Goal: Find specific page/section: Find specific page/section

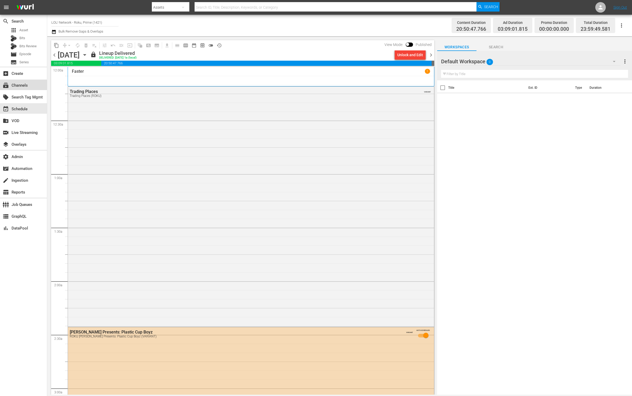
click at [17, 89] on div "subscriptions Channels" at bounding box center [23, 84] width 47 height 10
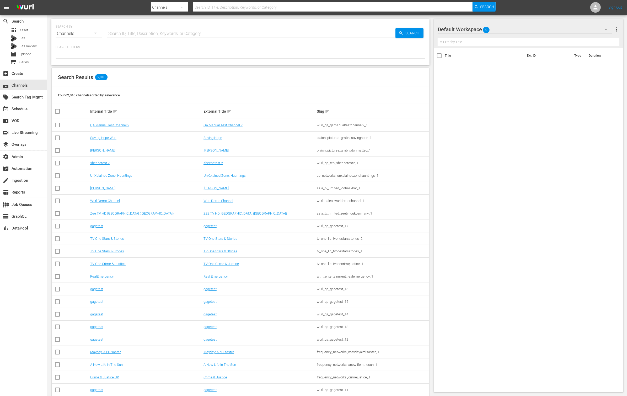
click at [131, 28] on input "text" at bounding box center [251, 33] width 288 height 13
paste input "TP-11279"
type input "TP-11279"
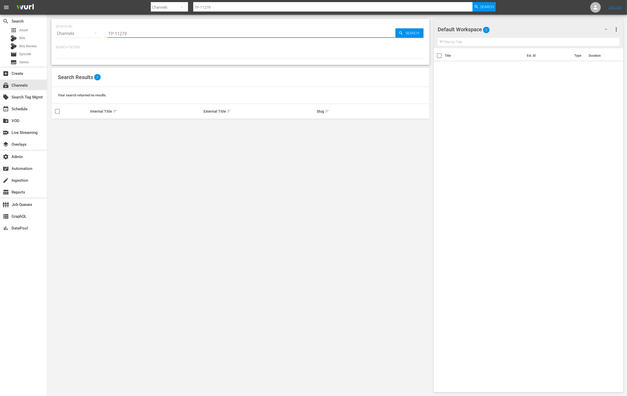
click at [148, 30] on input "TP-11279" at bounding box center [251, 33] width 288 height 13
click at [148, 33] on input "TP-11279" at bounding box center [251, 33] width 288 height 13
type input "T"
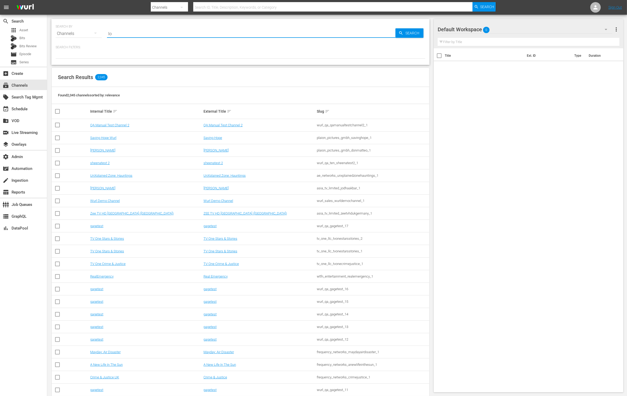
type input "lol"
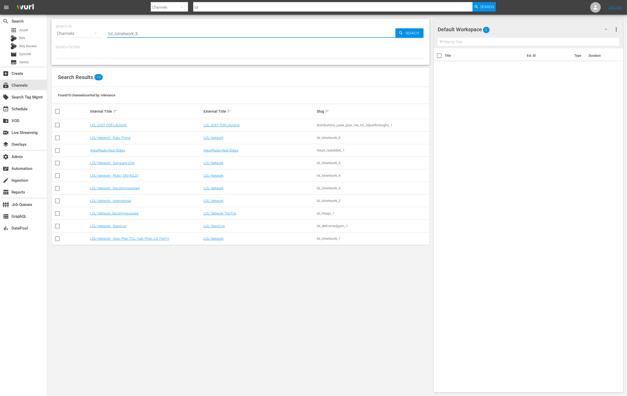
type input "lol_lolnetwork_6"
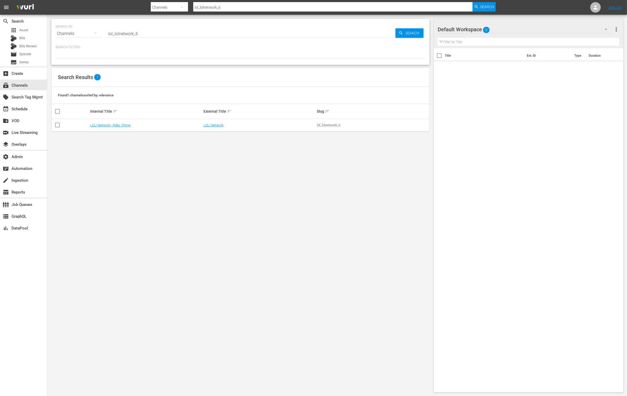
click at [323, 125] on div "lol_lolnetwork_6" at bounding box center [373, 125] width 112 height 4
copy div "lol_lolnetwork_6"
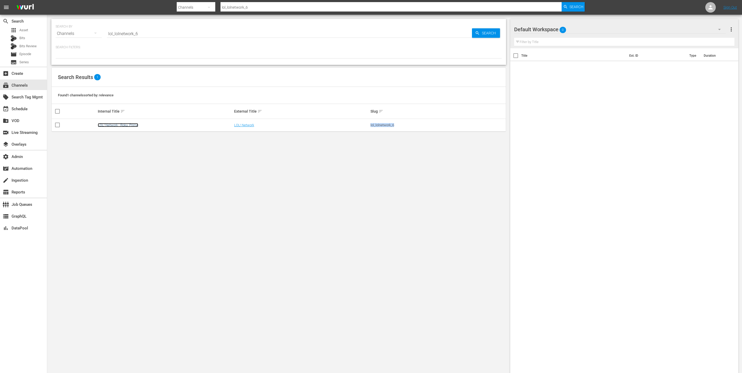
click at [125, 126] on link "LOL! Network - Roku, Prime" at bounding box center [118, 125] width 40 height 4
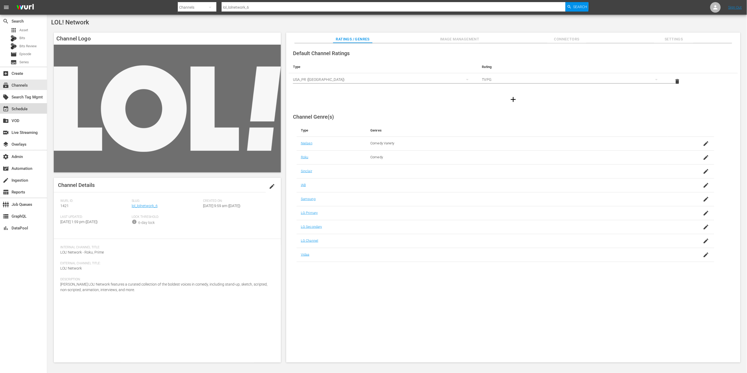
click at [35, 112] on div "event_available Schedule" at bounding box center [23, 108] width 47 height 10
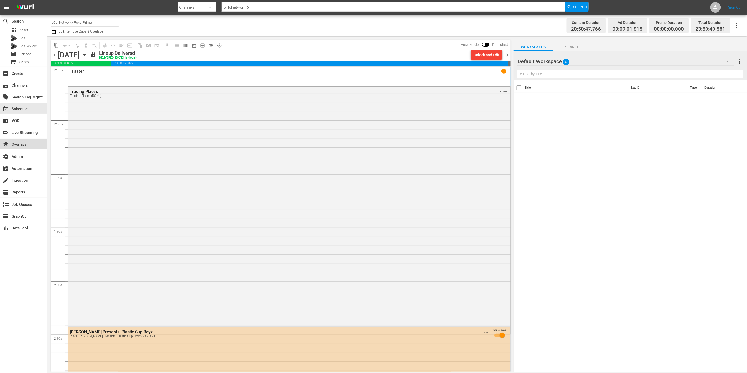
click at [34, 145] on div "layers Overlays" at bounding box center [23, 143] width 47 height 10
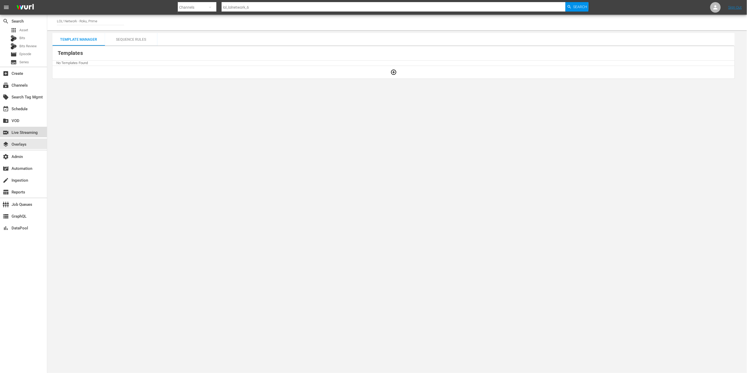
click at [29, 133] on div "switch_video Live Streaming" at bounding box center [14, 131] width 29 height 5
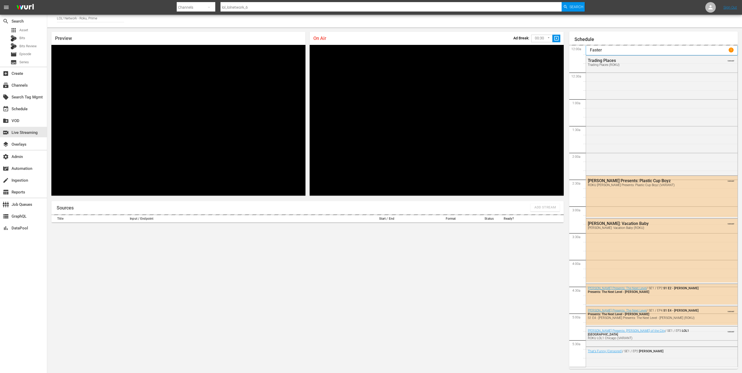
scroll to position [908, 0]
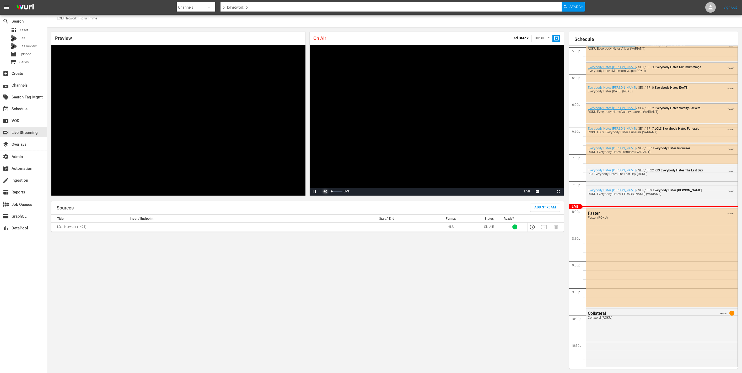
click at [325, 191] on span "Video Player" at bounding box center [325, 191] width 0 height 0
drag, startPoint x: 337, startPoint y: 192, endPoint x: 354, endPoint y: 192, distance: 17.0
click at [354, 192] on div "Pause Mute 98% Current Time 0:40 / Duration -:-:- Loaded : 100.00% 0:00 Stream …" at bounding box center [437, 192] width 254 height 8
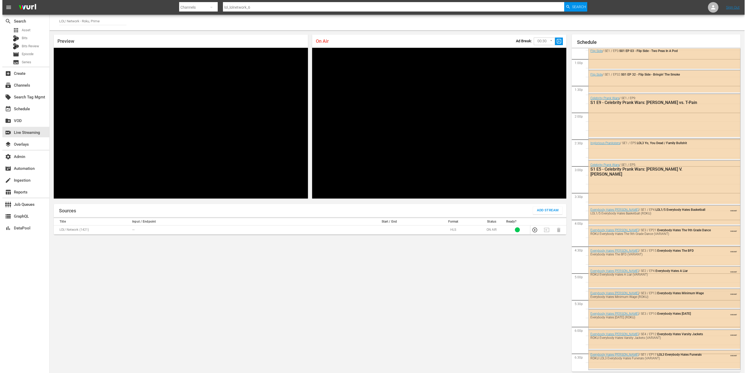
scroll to position [972, 0]
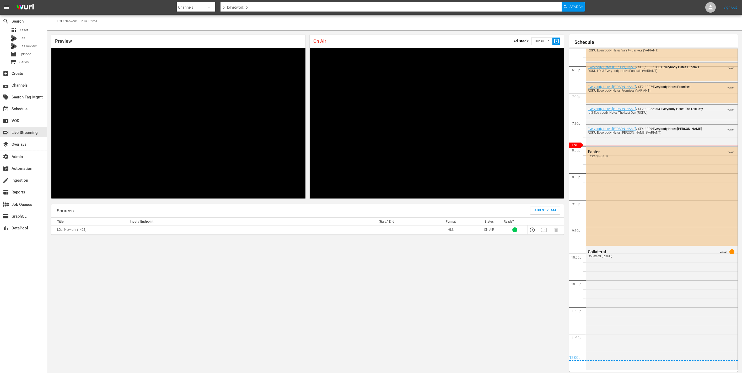
click at [618, 163] on div "Faster Faster (ROKU) VARIANT" at bounding box center [662, 196] width 152 height 99
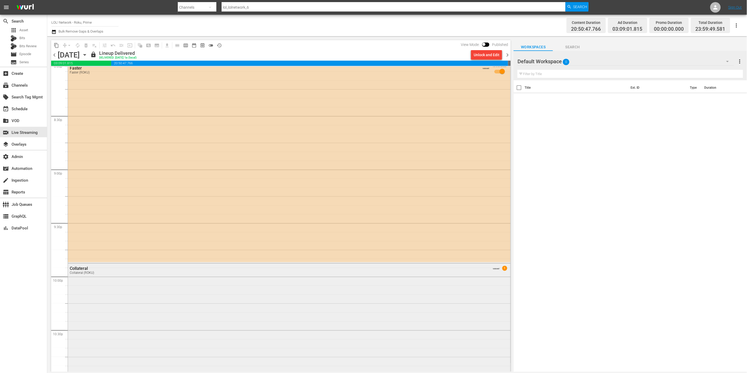
scroll to position [2107, 0]
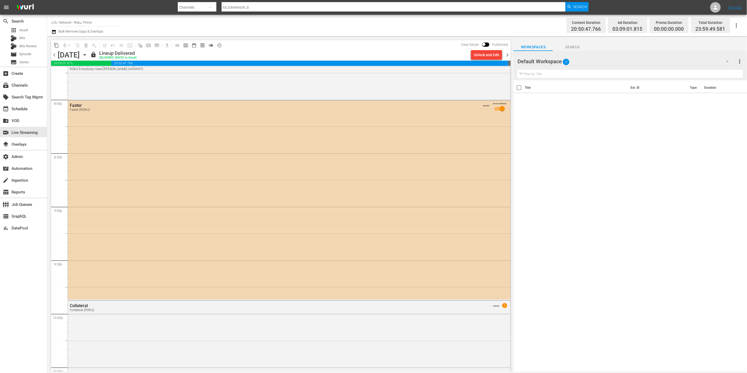
click at [321, 210] on div "Faster Faster (ROKU) VARIANT AUTO-SCHEDULED" at bounding box center [289, 199] width 442 height 199
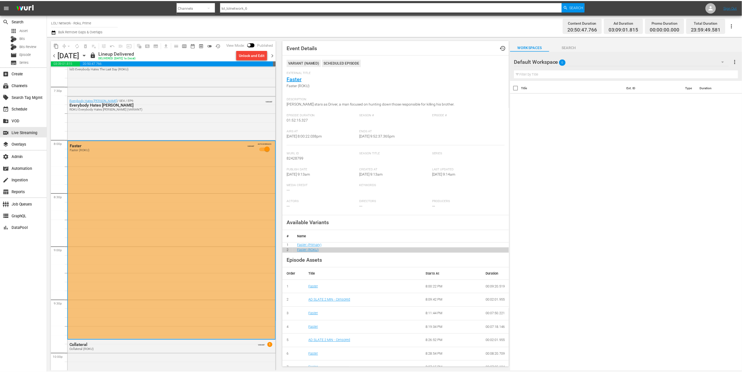
scroll to position [2071, 0]
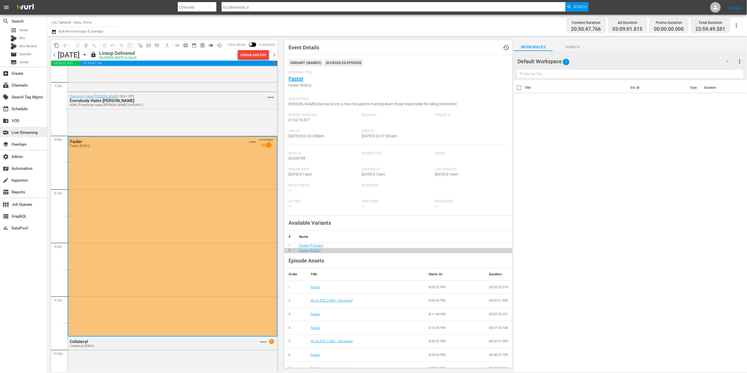
click at [22, 128] on div "switch_video Live Streaming" at bounding box center [23, 132] width 47 height 10
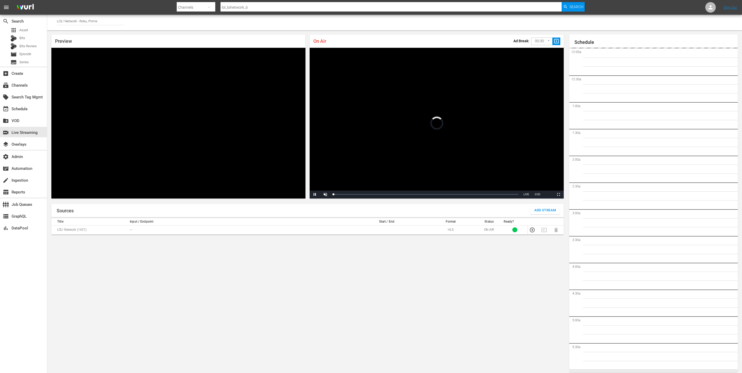
scroll to position [911, 0]
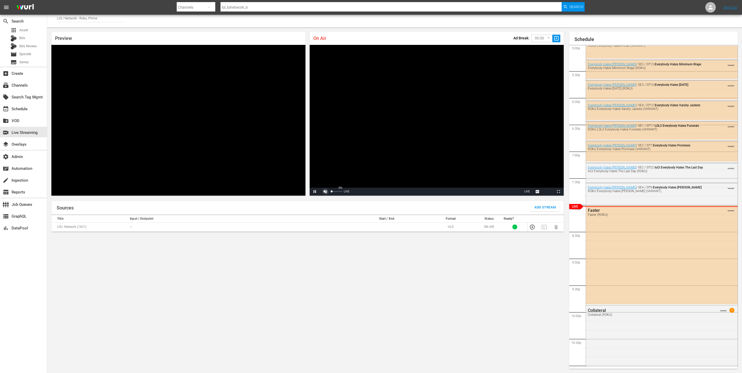
drag, startPoint x: 326, startPoint y: 190, endPoint x: 329, endPoint y: 190, distance: 2.9
click at [325, 191] on span "Video Player" at bounding box center [325, 191] width 0 height 0
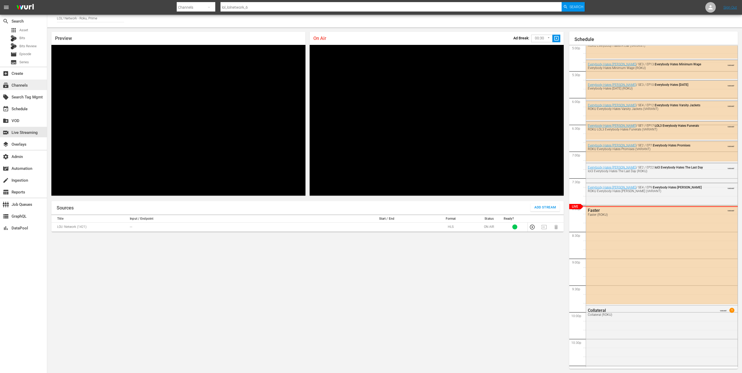
click at [23, 86] on div "subscriptions Channels" at bounding box center [14, 84] width 29 height 5
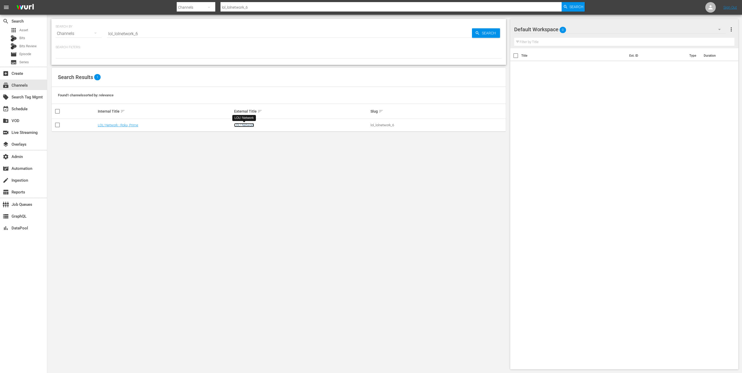
click at [241, 126] on link "LOL! Network" at bounding box center [244, 125] width 20 height 4
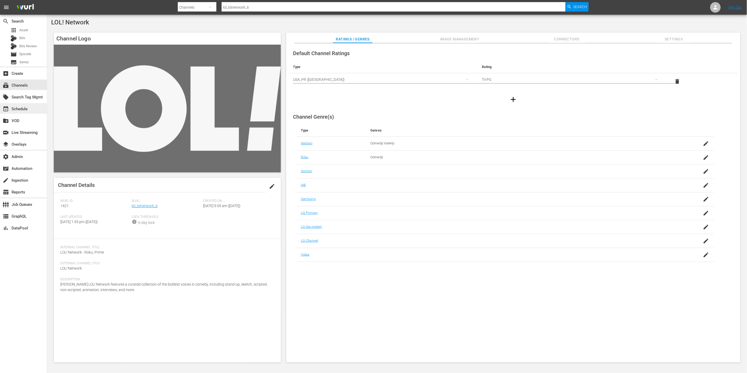
click at [23, 109] on div "event_available Schedule" at bounding box center [14, 108] width 29 height 5
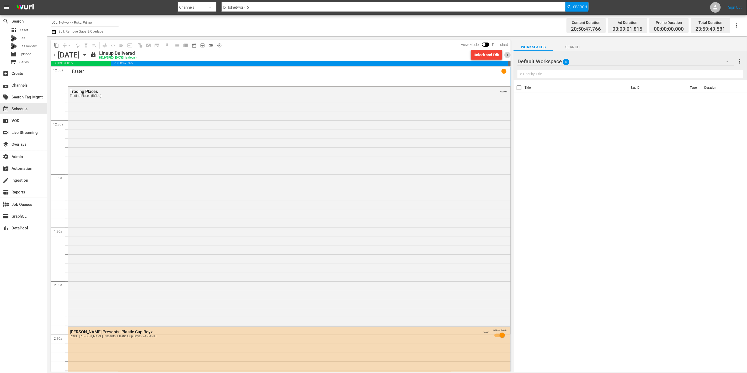
click at [505, 55] on span "chevron_right" at bounding box center [507, 55] width 7 height 7
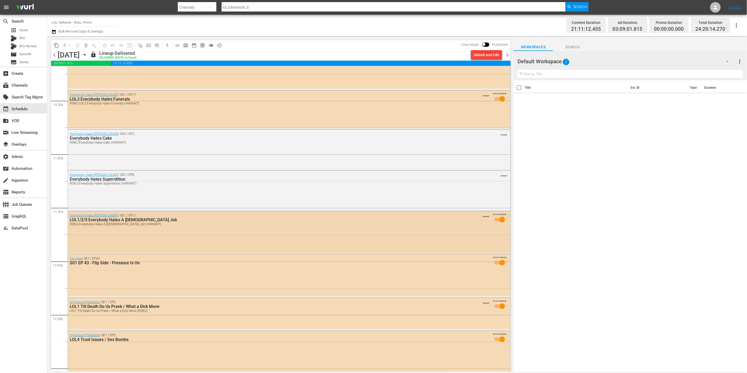
scroll to position [1189, 0]
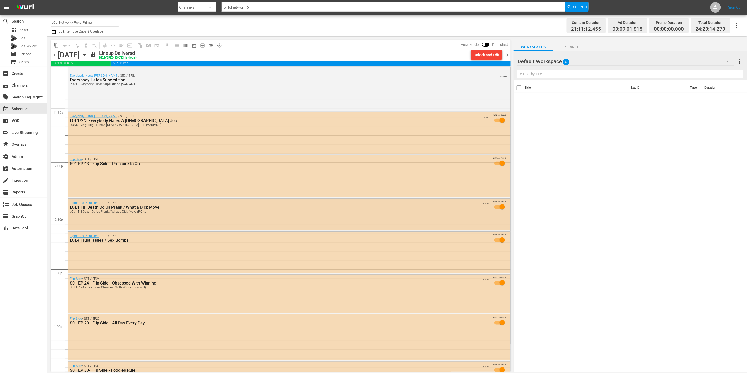
click at [195, 220] on div "Inglorious Pranksters / SE1 / EP2: LOL1 Till Death Do Us Prank / What a Dick Mo…" at bounding box center [289, 214] width 442 height 31
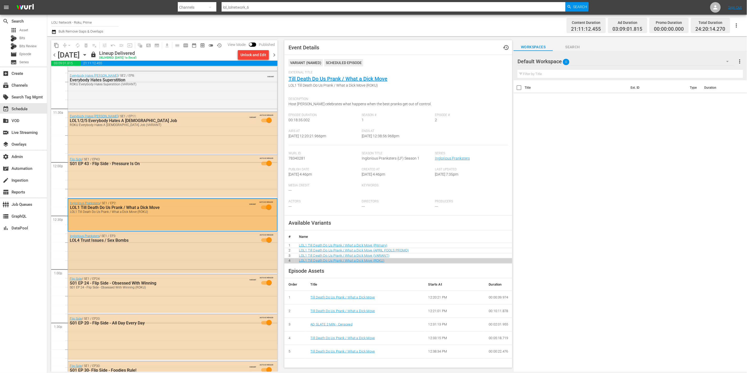
click at [175, 245] on div "Inglorious Pranksters / SE1 / EP3: LOL4 Trust Issues / Sex Bombs AUTO-SCHEDULED" at bounding box center [172, 240] width 209 height 16
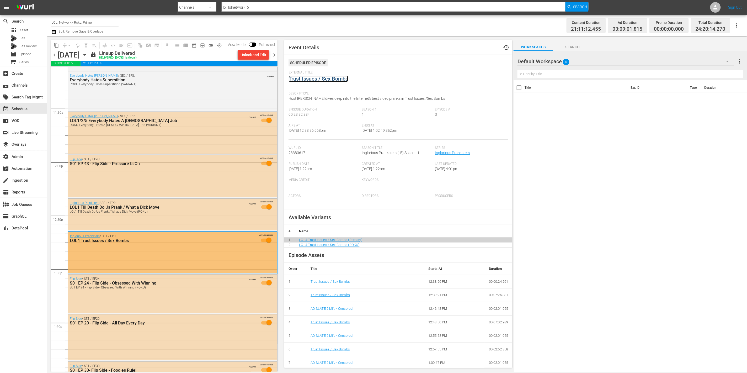
click at [337, 77] on link "Trust Issues / Sex Bombs" at bounding box center [318, 79] width 60 height 6
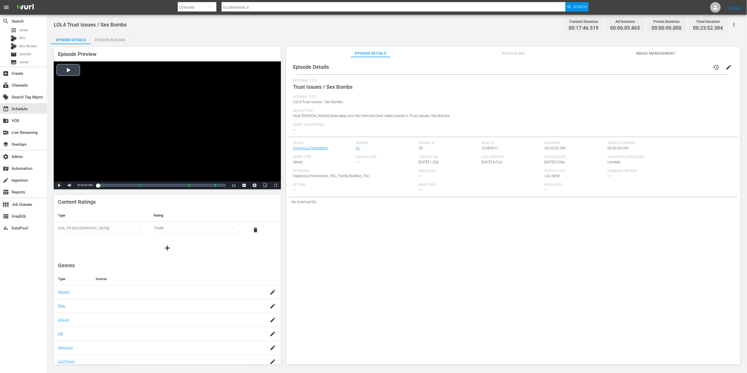
click at [59, 185] on span "Video Player" at bounding box center [59, 185] width 0 height 0
click at [107, 185] on div "Loaded : 3.37% 00:01:45.667 Trust Issues / Sex Bombs (2/4) 00:00:02.717" at bounding box center [162, 185] width 128 height 5
click at [120, 185] on div "Loaded : 12.39% 00:04:06.557 Trust Issues / Sex Bombs (2/4) 00:01:46.906" at bounding box center [162, 185] width 128 height 5
click at [151, 186] on div "00:09:49.977 AD SLATE 2 MIN - Censored" at bounding box center [151, 185] width 0 height 5
click at [168, 184] on div "Loaded : 100.00% 00:13:06.637 Trust Issues / Sex Bombs (3/4) 00:01:59.324 [GEOG…" at bounding box center [162, 185] width 128 height 5
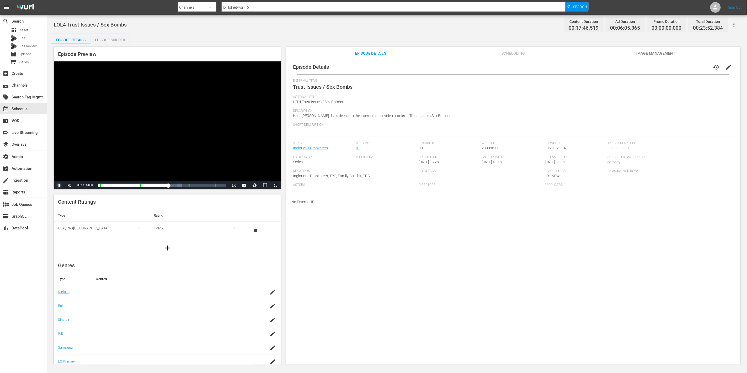
scroll to position [19, 0]
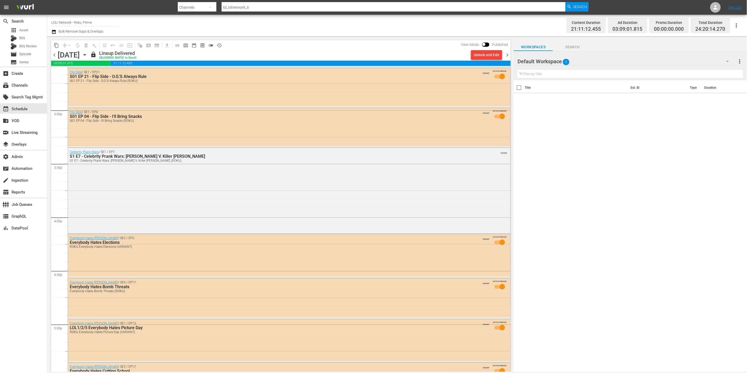
scroll to position [1535, 0]
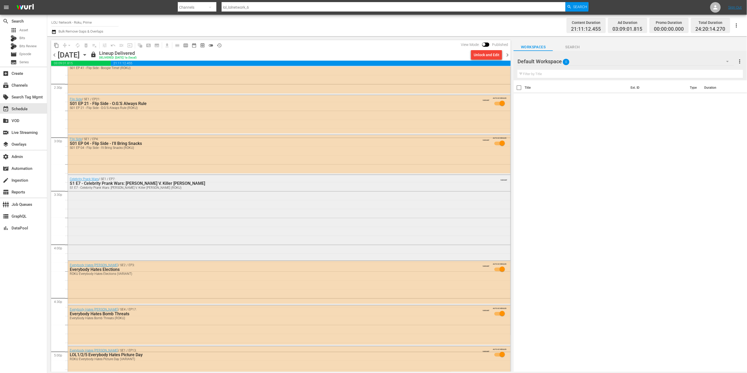
click at [232, 205] on div "Celebrity Prank Wars / SE1 / EP7: S1 E7 - Celebrity Prank Wars: [PERSON_NAME] V…" at bounding box center [289, 217] width 442 height 84
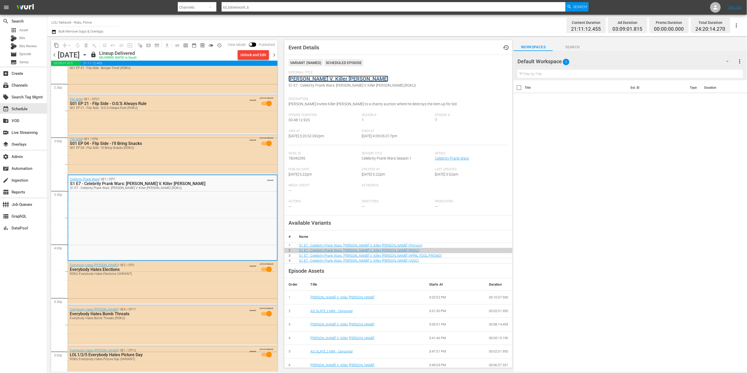
click at [348, 78] on link "[PERSON_NAME] V. Killer [PERSON_NAME]" at bounding box center [338, 79] width 100 height 6
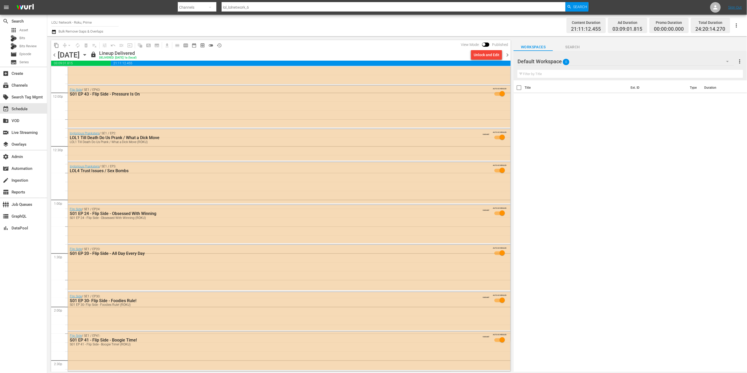
scroll to position [1254, 0]
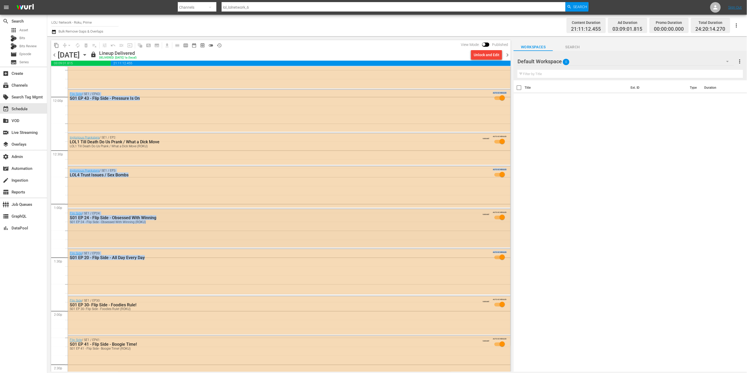
drag, startPoint x: 54, startPoint y: 124, endPoint x: 299, endPoint y: 225, distance: 265.4
click at [295, 224] on div "10 Trading Places Trading Places (ROKU) VARIANT 1 The Longest Yard The Longest …" at bounding box center [280, 97] width 459 height 2568
click at [509, 56] on span "chevron_right" at bounding box center [507, 55] width 7 height 7
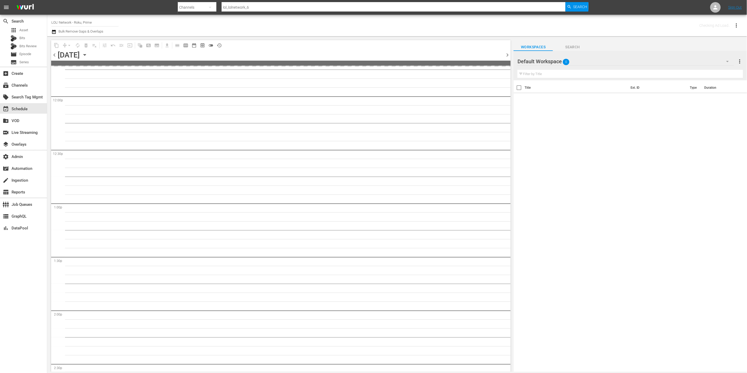
scroll to position [1361, 0]
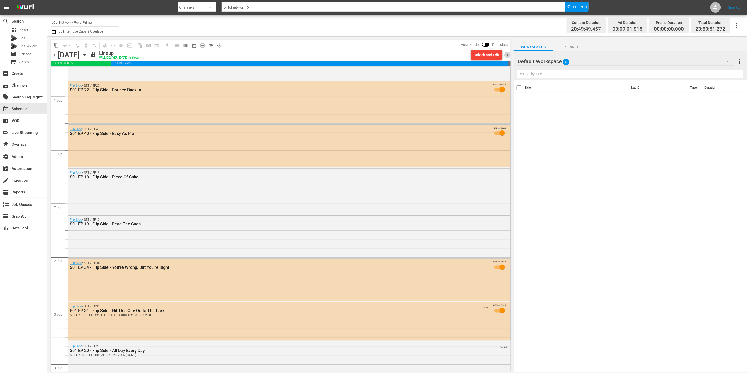
click at [508, 54] on span "chevron_right" at bounding box center [507, 55] width 7 height 7
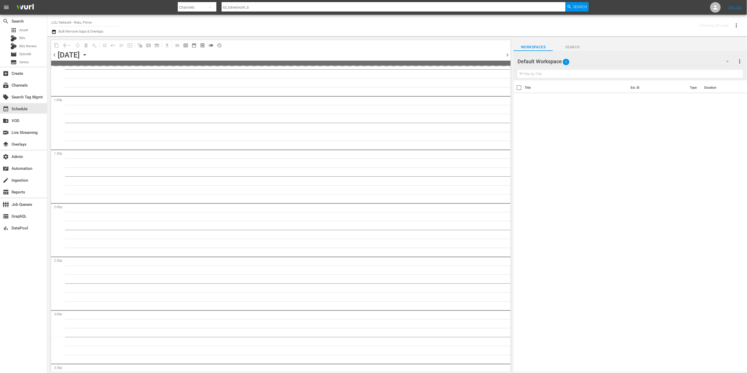
scroll to position [1495, 0]
click at [508, 54] on span "chevron_right" at bounding box center [507, 55] width 7 height 7
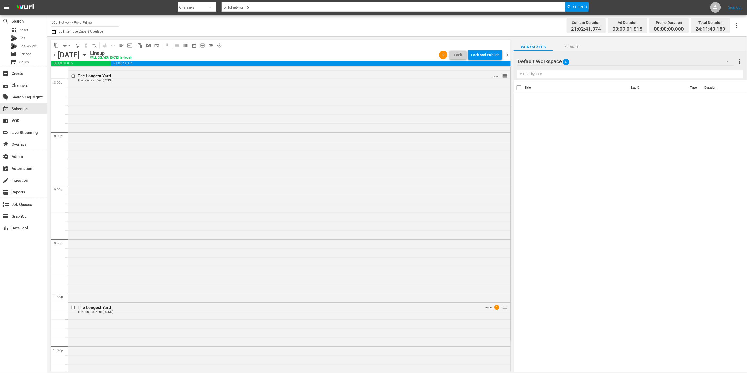
scroll to position [2117, 0]
click at [508, 55] on span "chevron_right" at bounding box center [507, 55] width 7 height 7
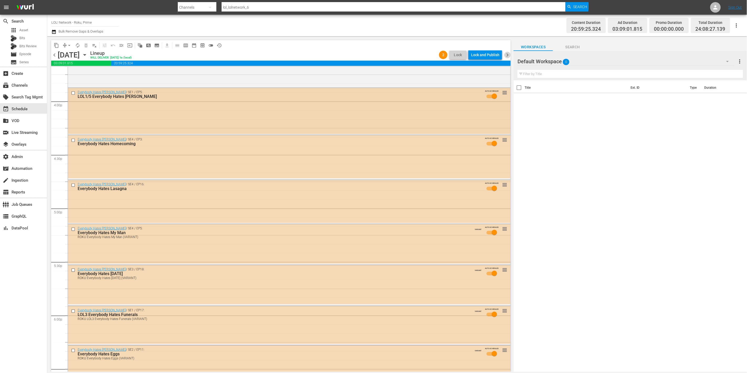
scroll to position [1231, 0]
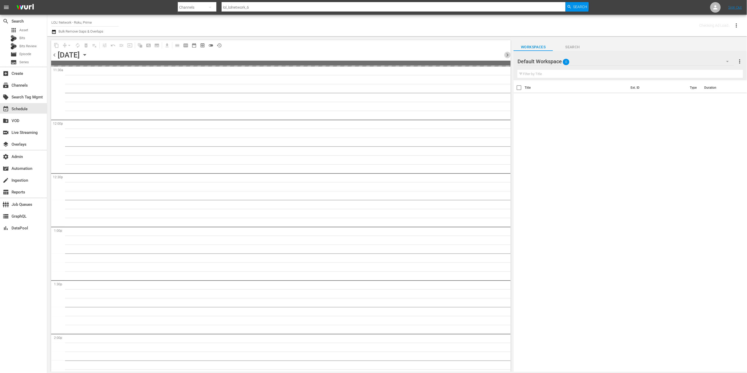
scroll to position [1347, 0]
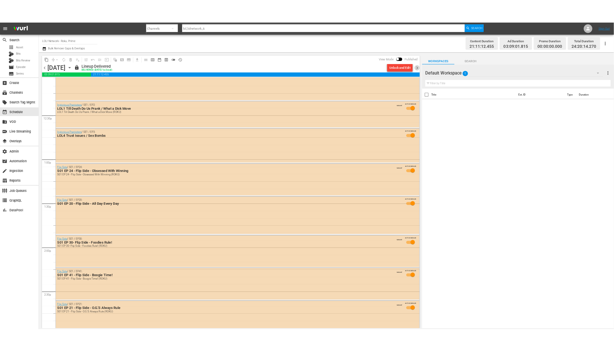
scroll to position [1283, 0]
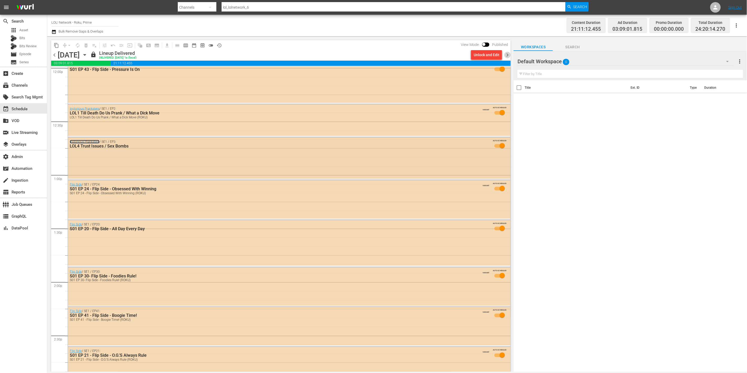
click at [92, 141] on link "Inglorious Pranksters" at bounding box center [85, 142] width 30 height 4
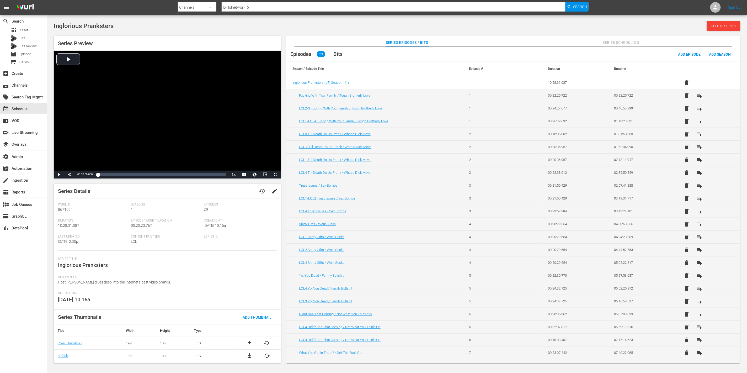
click at [77, 25] on span "Inglorious Pranksters" at bounding box center [84, 25] width 60 height 7
copy div "Inglorious Pranksters Delete Series"
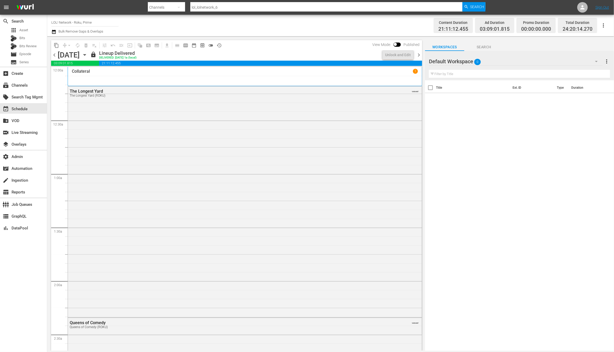
click at [418, 55] on span "chevron_right" at bounding box center [419, 55] width 7 height 7
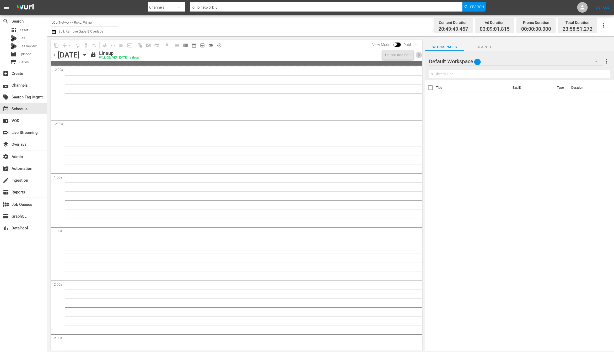
click at [418, 55] on span "chevron_right" at bounding box center [419, 55] width 7 height 7
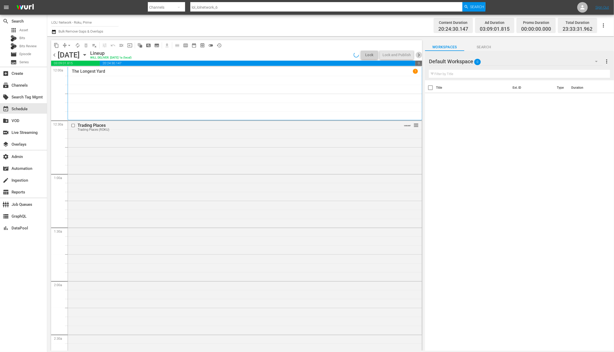
click at [418, 55] on span "chevron_right" at bounding box center [419, 55] width 7 height 7
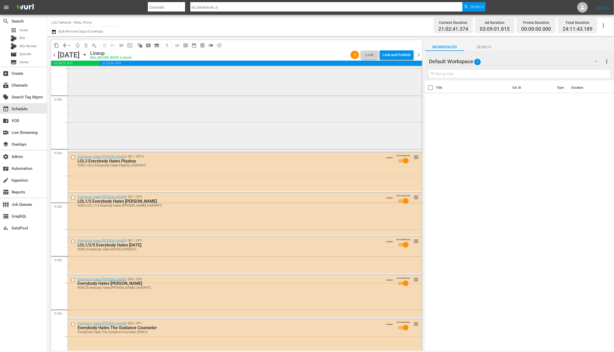
scroll to position [1768, 0]
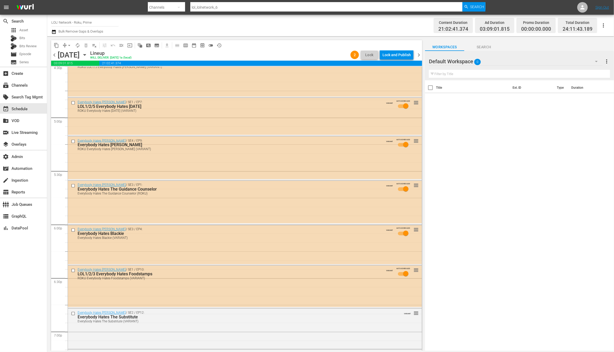
click at [421, 54] on span "chevron_right" at bounding box center [419, 55] width 7 height 7
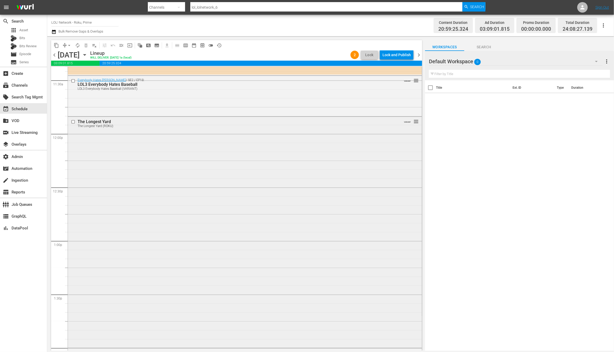
scroll to position [1378, 0]
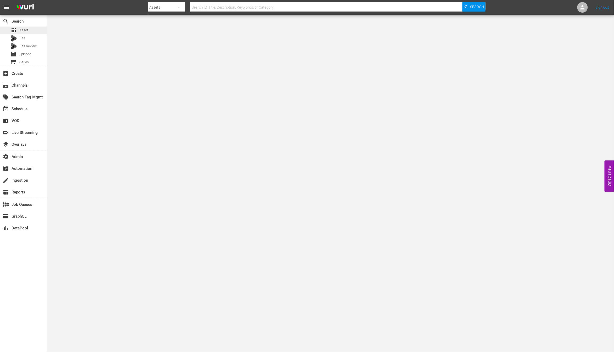
click at [35, 29] on div "apps Asset" at bounding box center [23, 29] width 47 height 7
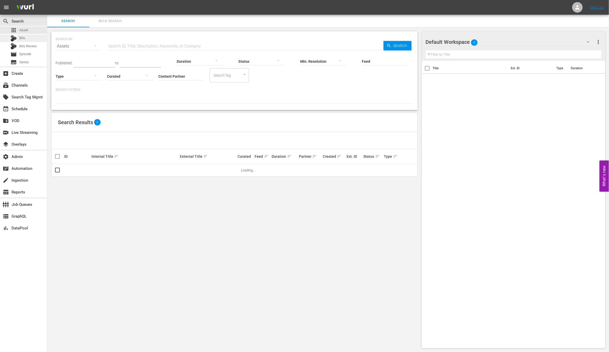
click at [29, 40] on div "Bits" at bounding box center [23, 38] width 47 height 7
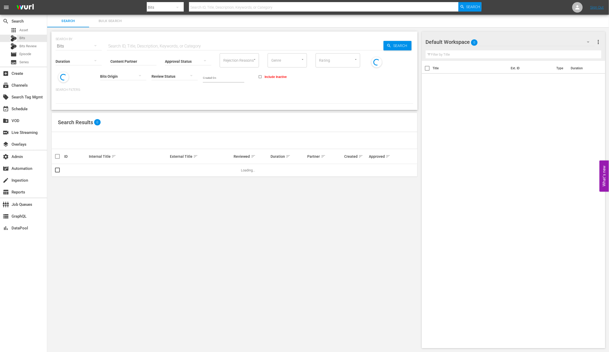
click at [125, 49] on div "Content Partner Enter Search Term" at bounding box center [133, 58] width 46 height 19
click at [126, 46] on input "text" at bounding box center [245, 46] width 277 height 13
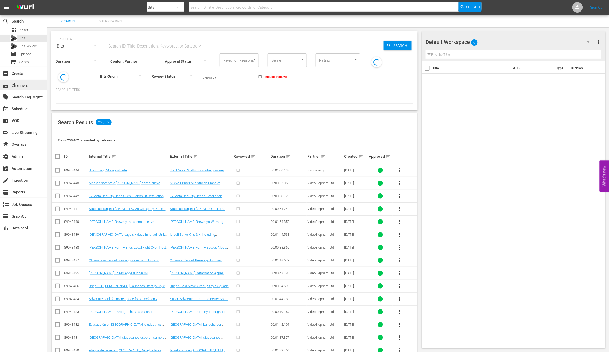
click at [33, 83] on div "subscriptions Channels" at bounding box center [23, 84] width 47 height 10
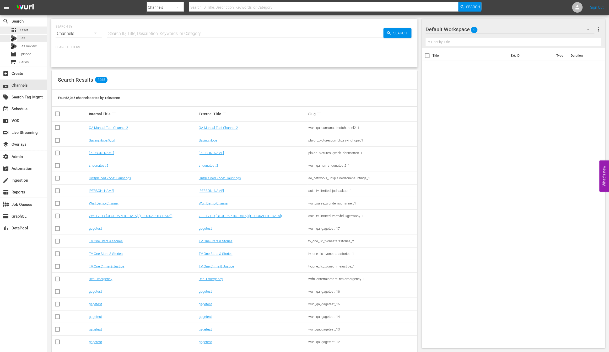
click at [33, 32] on div "apps Asset" at bounding box center [23, 29] width 47 height 7
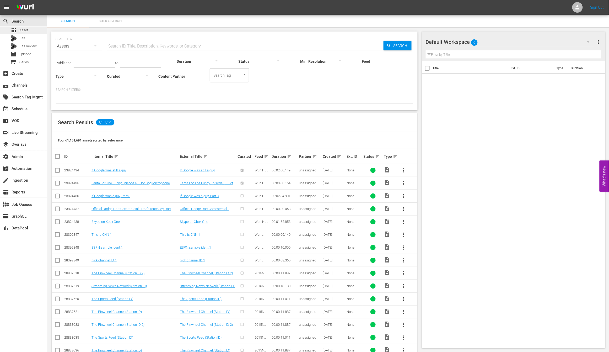
click at [35, 32] on div "apps Asset" at bounding box center [23, 29] width 47 height 7
click at [115, 40] on input "text" at bounding box center [245, 46] width 277 height 13
click at [30, 89] on div "subscriptions Channels" at bounding box center [23, 84] width 47 height 10
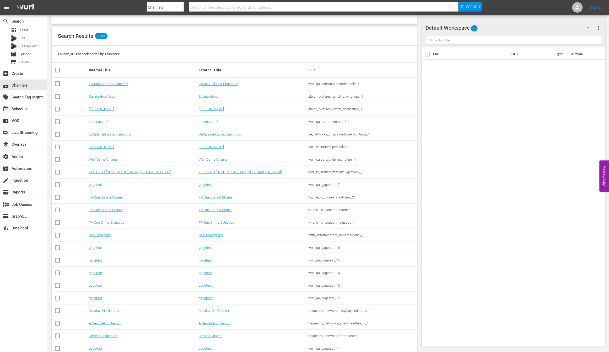
scroll to position [36, 0]
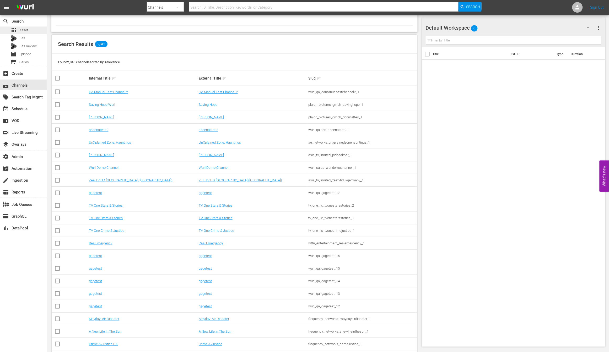
click at [29, 31] on div "apps Asset" at bounding box center [23, 29] width 47 height 7
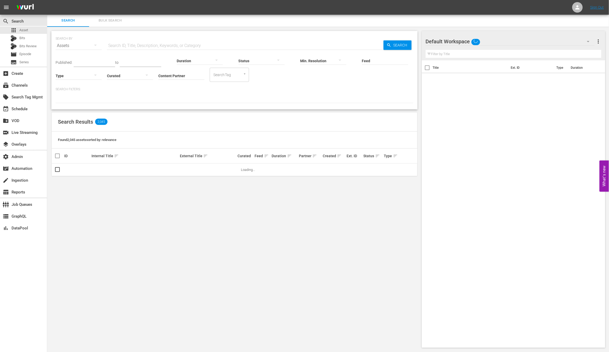
scroll to position [0, 0]
click at [33, 91] on div "local_offer Search Tag Mgmt" at bounding box center [23, 97] width 47 height 12
click at [31, 85] on div "subscriptions Channels" at bounding box center [23, 84] width 47 height 10
